Goal: Find specific page/section: Find specific page/section

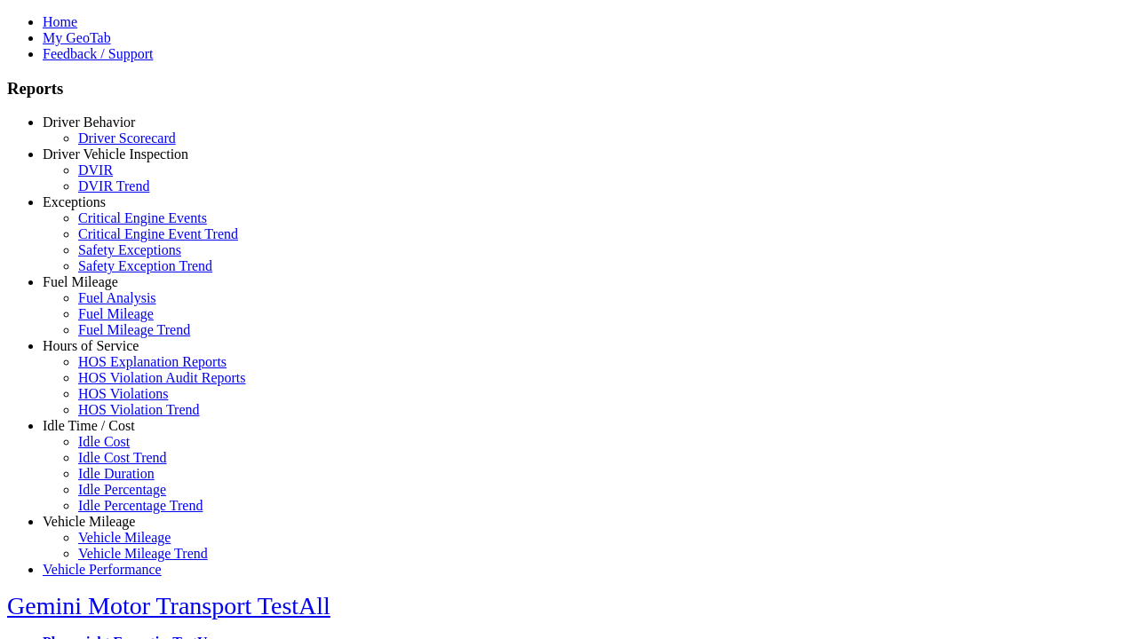
click at [102, 433] on link "Idle Time / Cost" at bounding box center [89, 425] width 92 height 15
click at [115, 449] on link "Idle Cost" at bounding box center [104, 441] width 52 height 15
select select "**"
select select
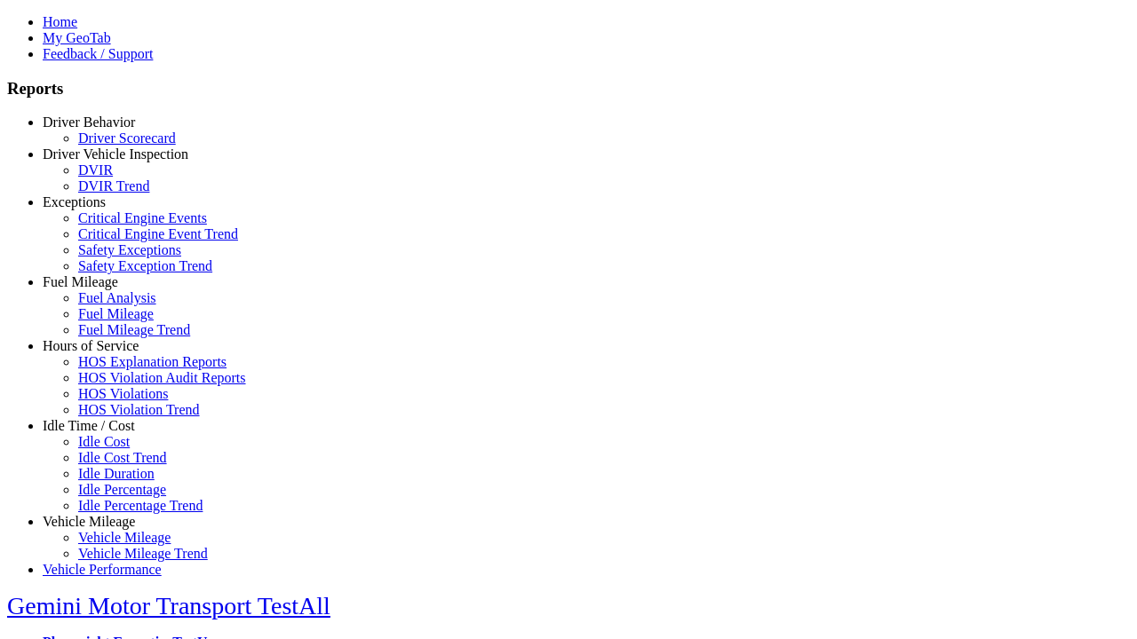
select select
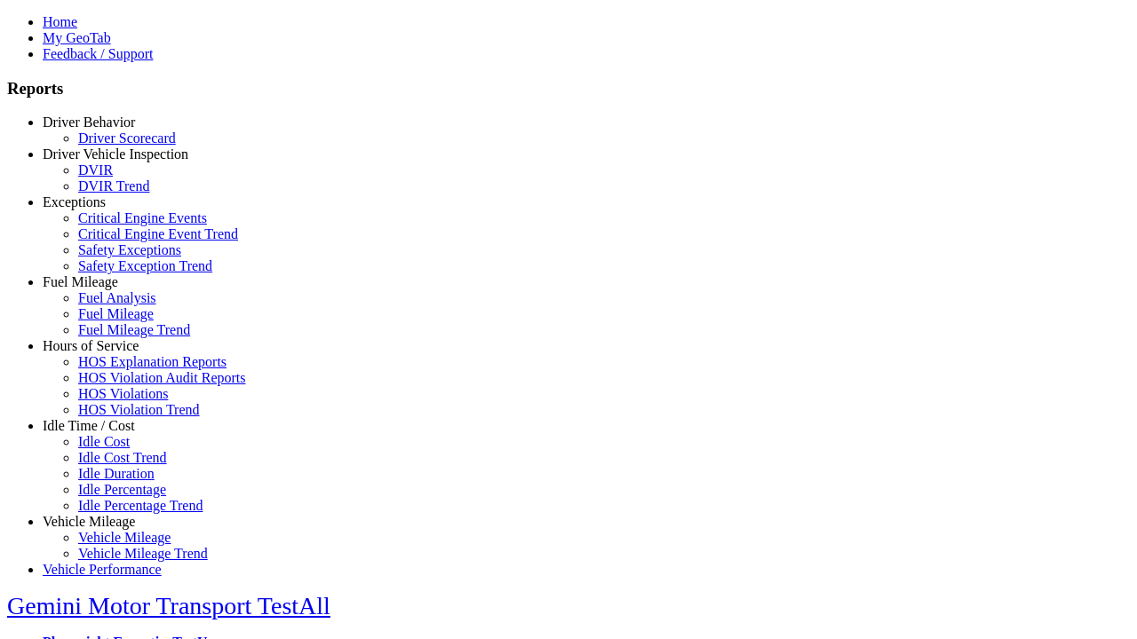
select select
